Goal: Navigation & Orientation: Find specific page/section

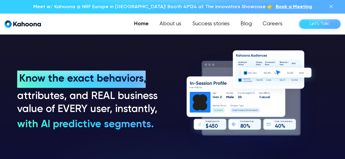
scroll to position [364, 0]
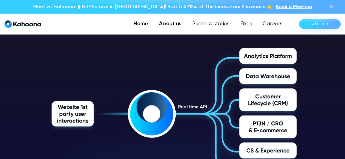
click at [178, 28] on link "About us" at bounding box center [169, 24] width 33 height 11
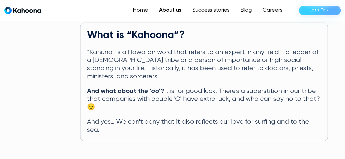
scroll to position [285, 0]
click at [135, 12] on link "Home" at bounding box center [140, 10] width 25 height 11
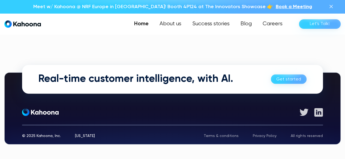
scroll to position [1498, 0]
